Goal: Transaction & Acquisition: Purchase product/service

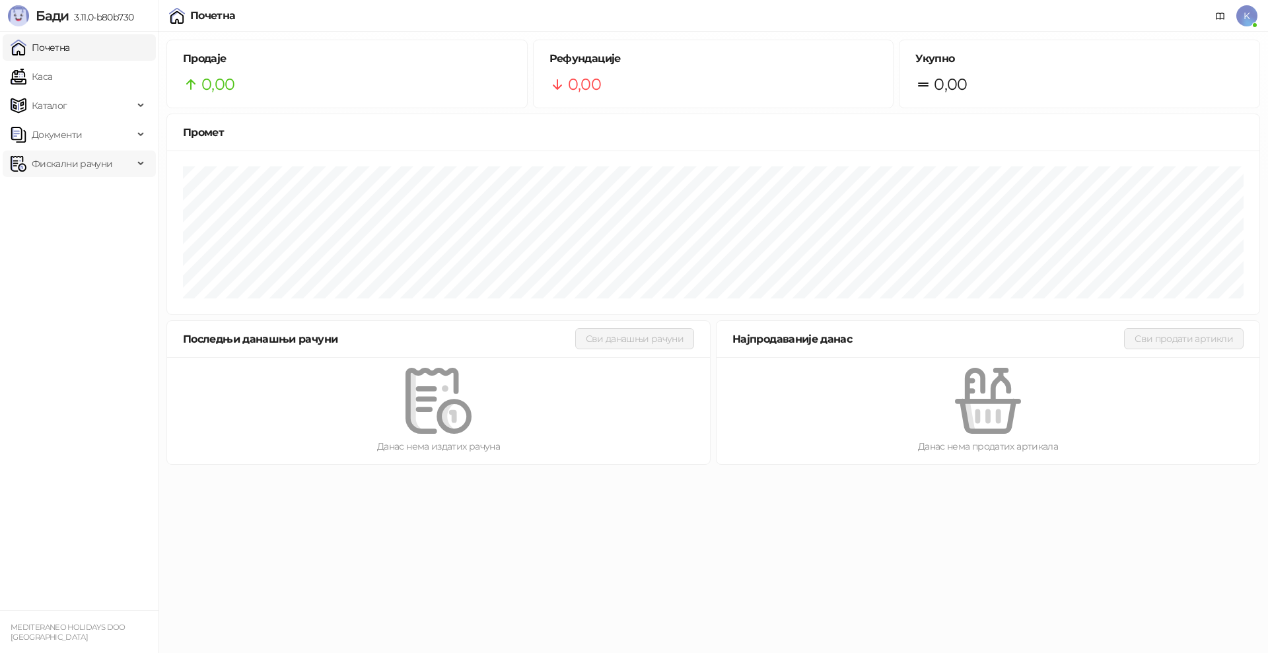
click at [71, 162] on span "Фискални рачуни" at bounding box center [72, 164] width 81 height 26
click at [52, 77] on link "Каса" at bounding box center [32, 76] width 42 height 26
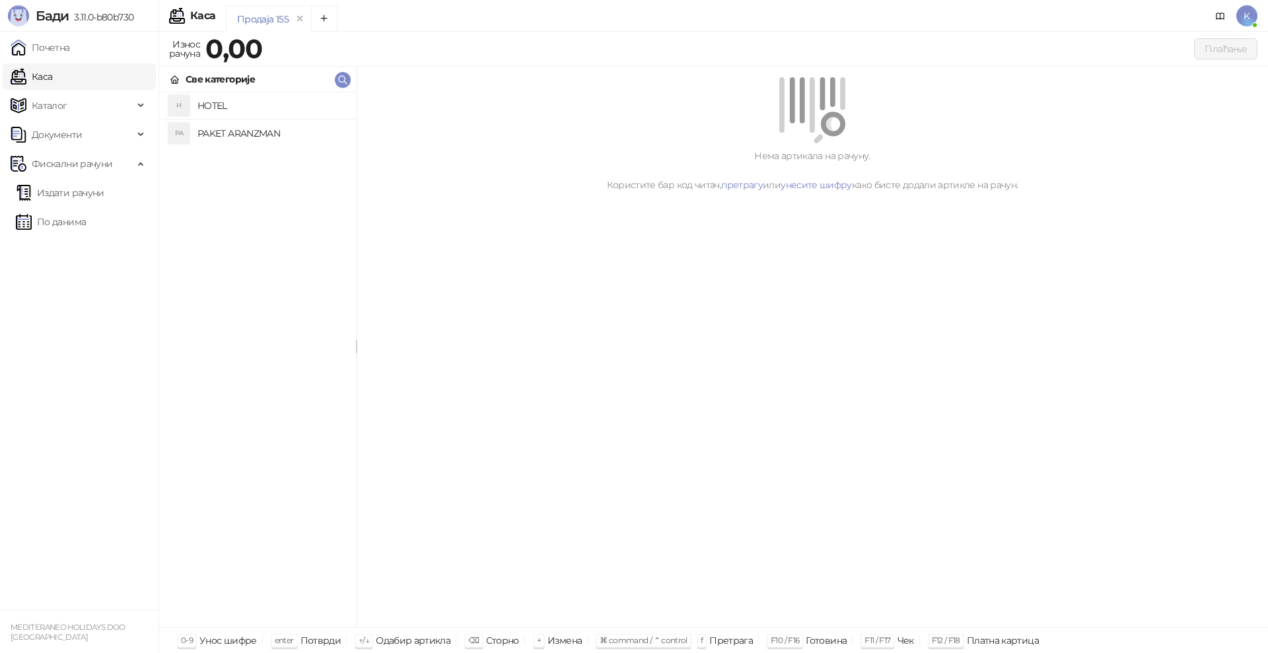
click at [265, 129] on h4 "PAKET ARANZMAN" at bounding box center [271, 133] width 148 height 21
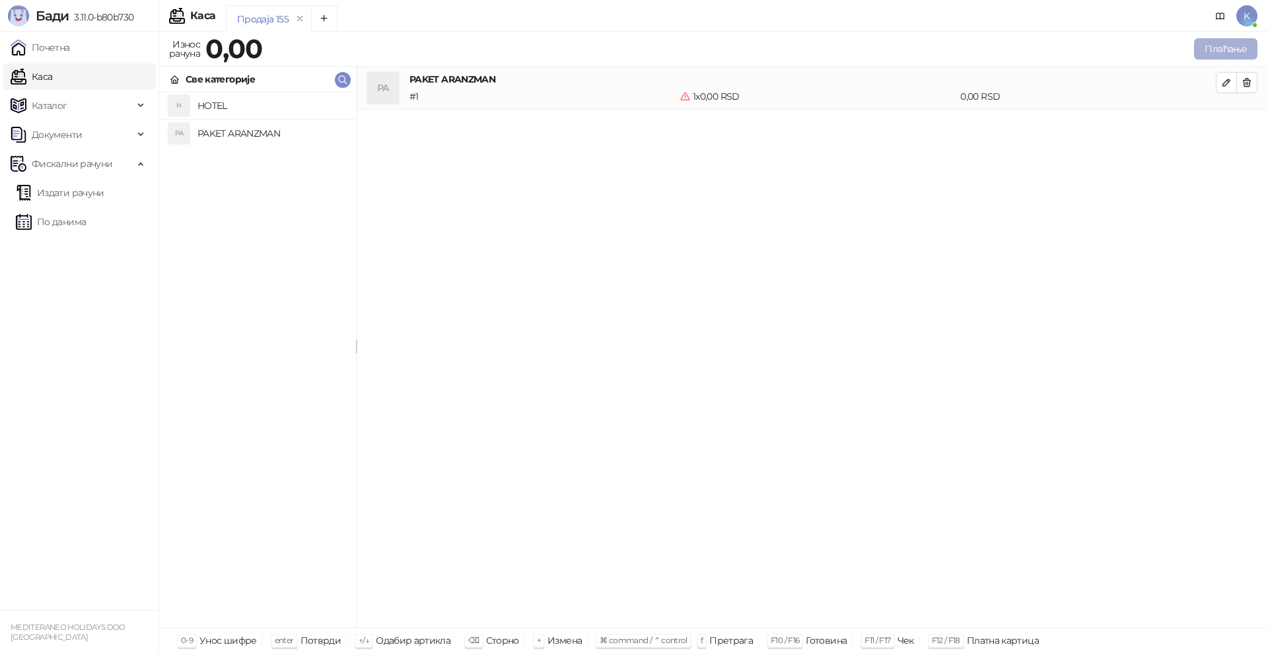
click at [1216, 48] on button "Плаћање" at bounding box center [1225, 48] width 63 height 21
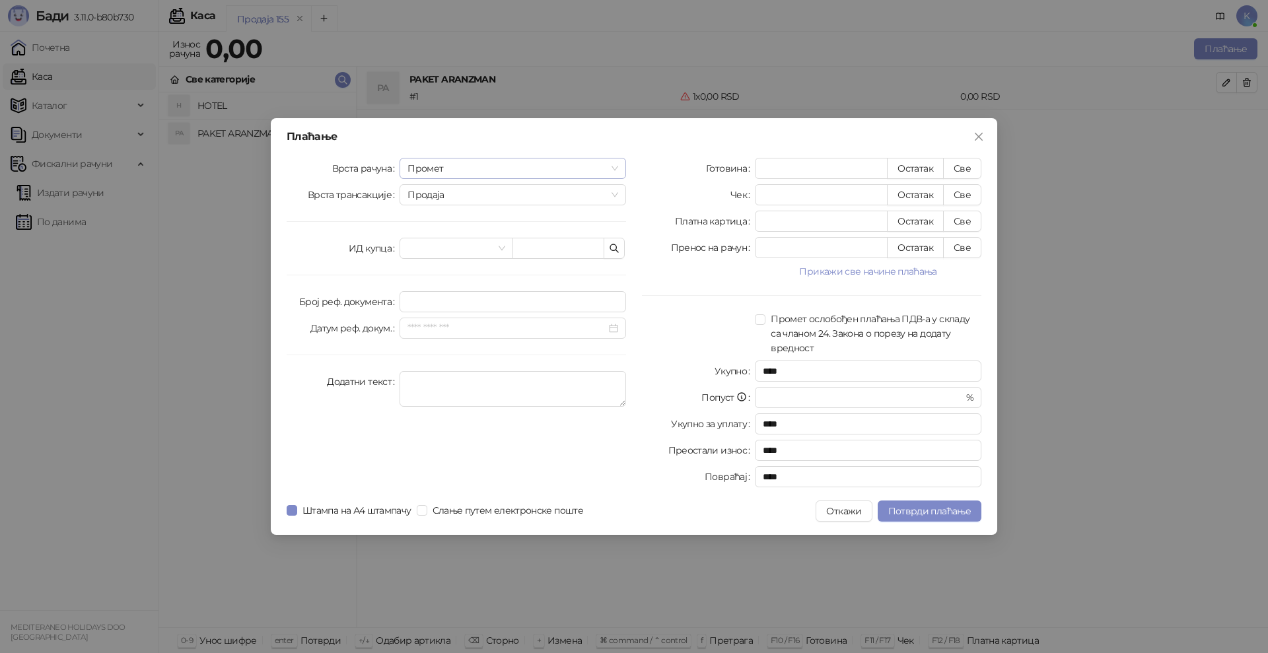
click at [446, 163] on span "Промет" at bounding box center [512, 168] width 211 height 20
click at [451, 251] on div "Аванс" at bounding box center [512, 258] width 205 height 15
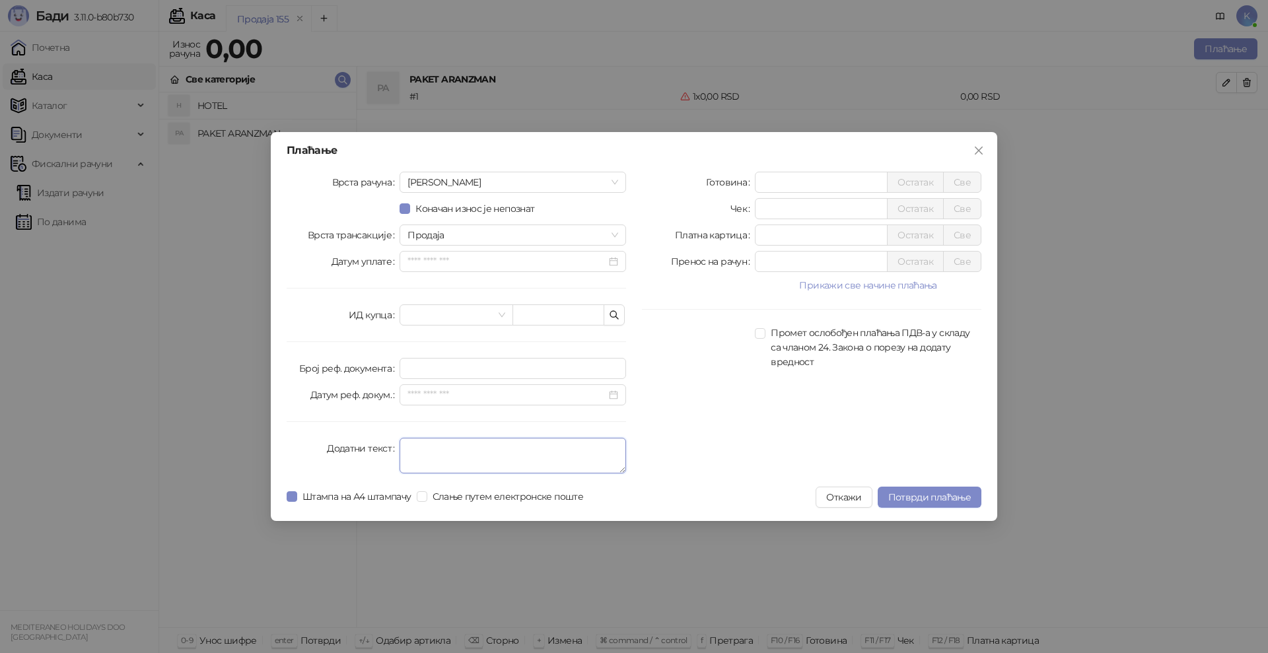
click at [418, 447] on textarea "Додатни текст" at bounding box center [512, 456] width 226 height 36
type textarea "*********"
drag, startPoint x: 796, startPoint y: 244, endPoint x: 732, endPoint y: 244, distance: 64.0
click at [732, 244] on div "Платна картица * Остатак Све" at bounding box center [811, 234] width 339 height 21
type input "*****"
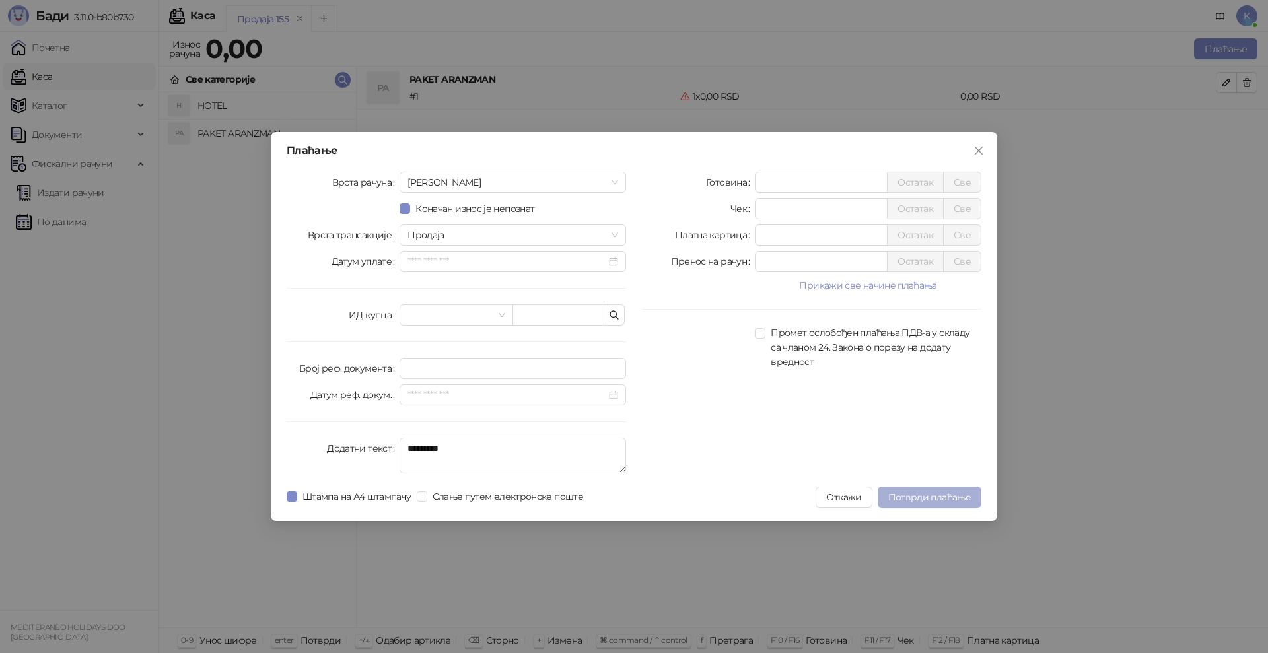
click at [944, 493] on span "Потврди плаћање" at bounding box center [929, 497] width 83 height 12
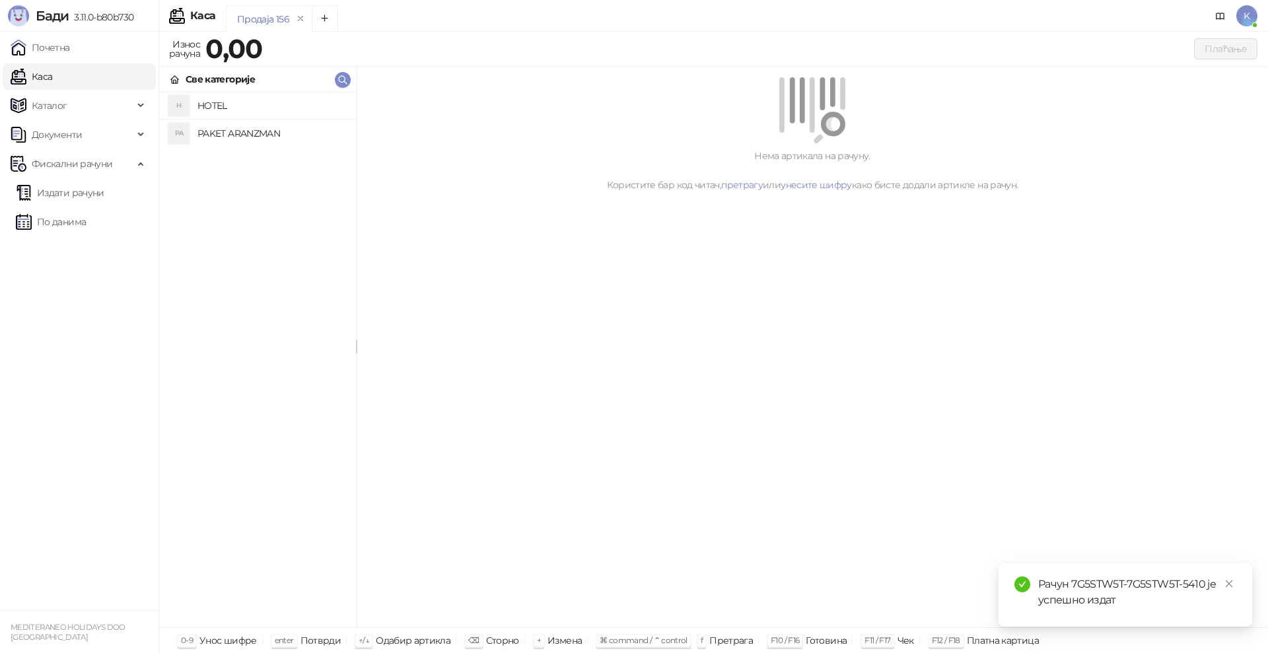
click at [1206, 585] on div "Рачун 7G5STW5T-7G5STW5T-5410 је успешно издат" at bounding box center [1137, 592] width 198 height 32
drag, startPoint x: 1119, startPoint y: 581, endPoint x: 1071, endPoint y: 580, distance: 48.2
click at [1071, 580] on div "Рачун 7G5STW5T-7G5STW5T-5410 је успешно издат" at bounding box center [1137, 592] width 198 height 32
copy div "7G5STW5T-7G5STW5T-5410"
click at [94, 189] on link "Издати рачуни" at bounding box center [60, 193] width 88 height 26
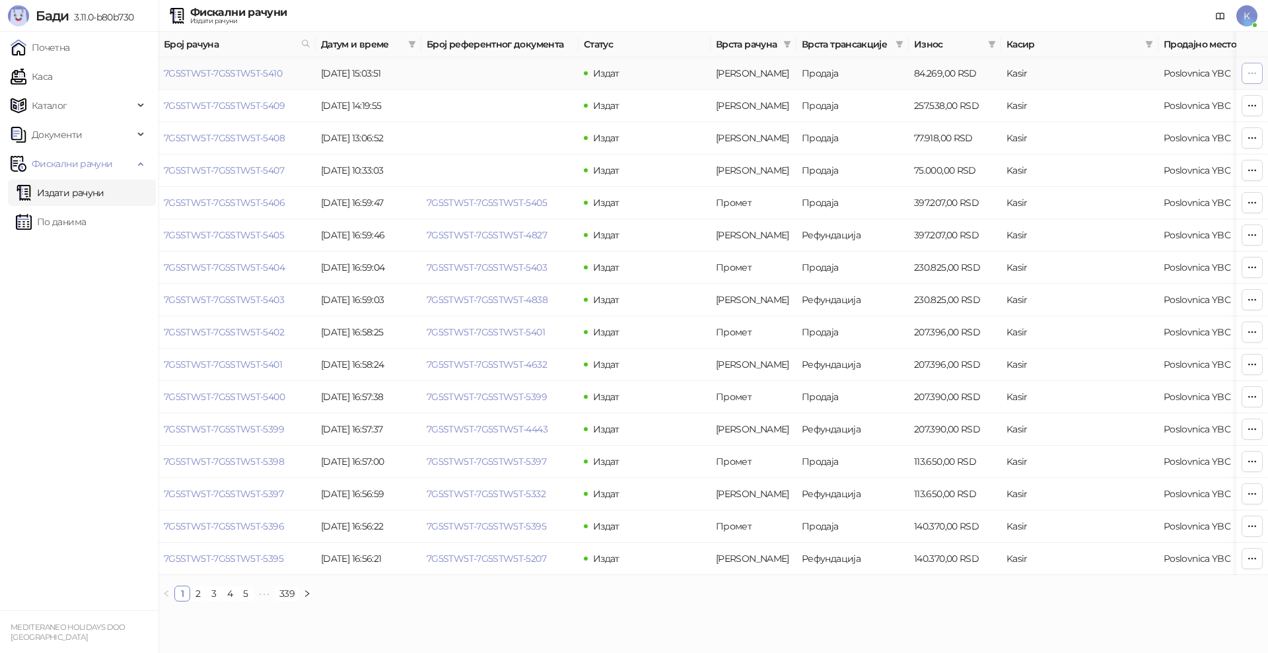
click at [1253, 70] on icon "button" at bounding box center [1252, 73] width 11 height 11
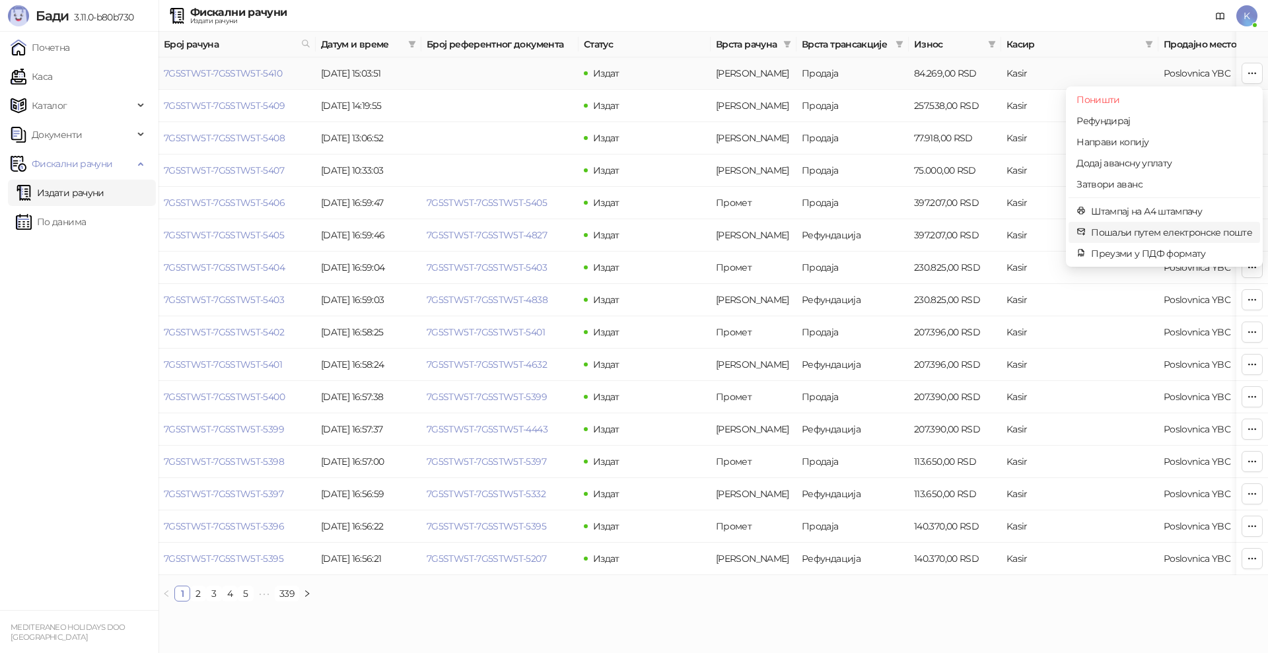
click at [1142, 229] on span "Пошаљи путем електронске поште" at bounding box center [1171, 232] width 161 height 15
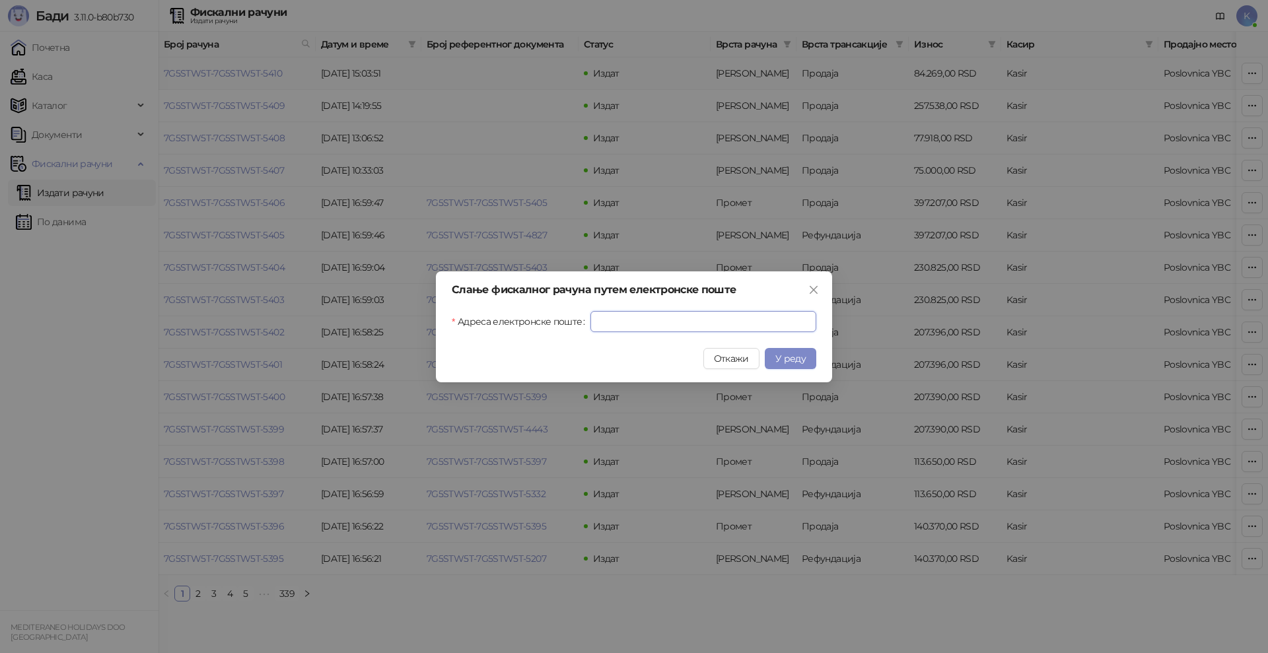
click at [665, 323] on input "Адреса електронске поште" at bounding box center [703, 321] width 226 height 21
paste input "**********"
type input "**********"
click at [783, 351] on button "У реду" at bounding box center [791, 358] width 52 height 21
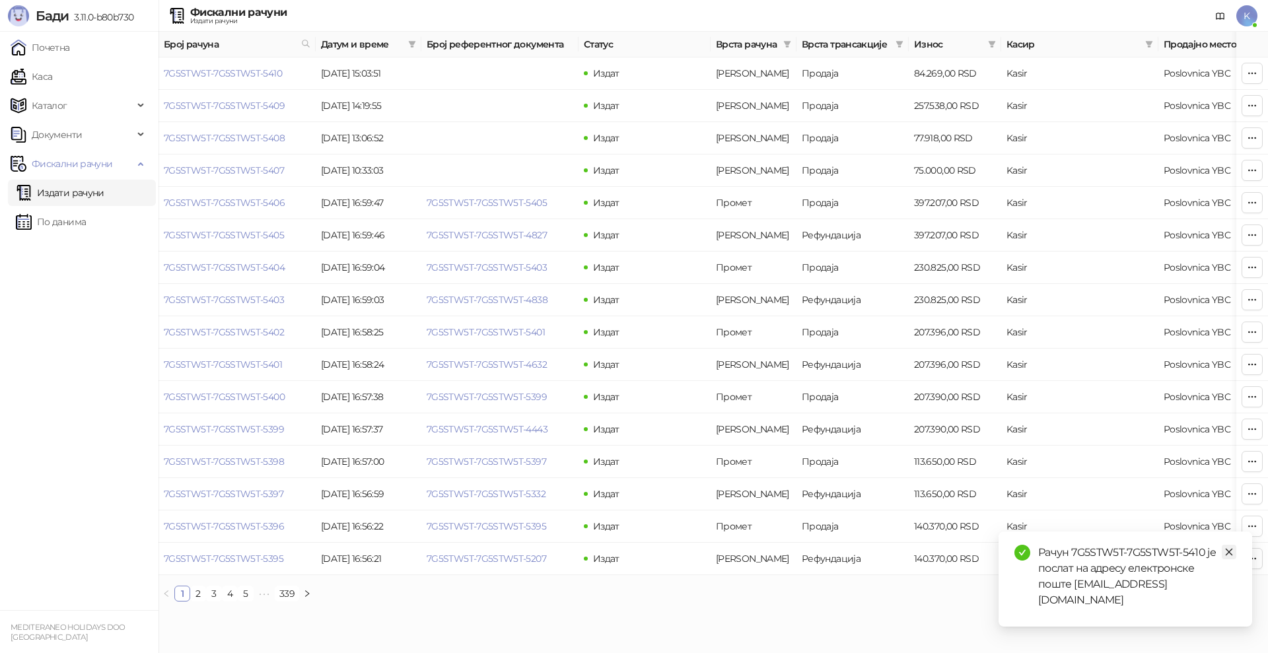
click at [1227, 557] on link "Close" at bounding box center [1229, 552] width 15 height 15
